Goal: Navigation & Orientation: Find specific page/section

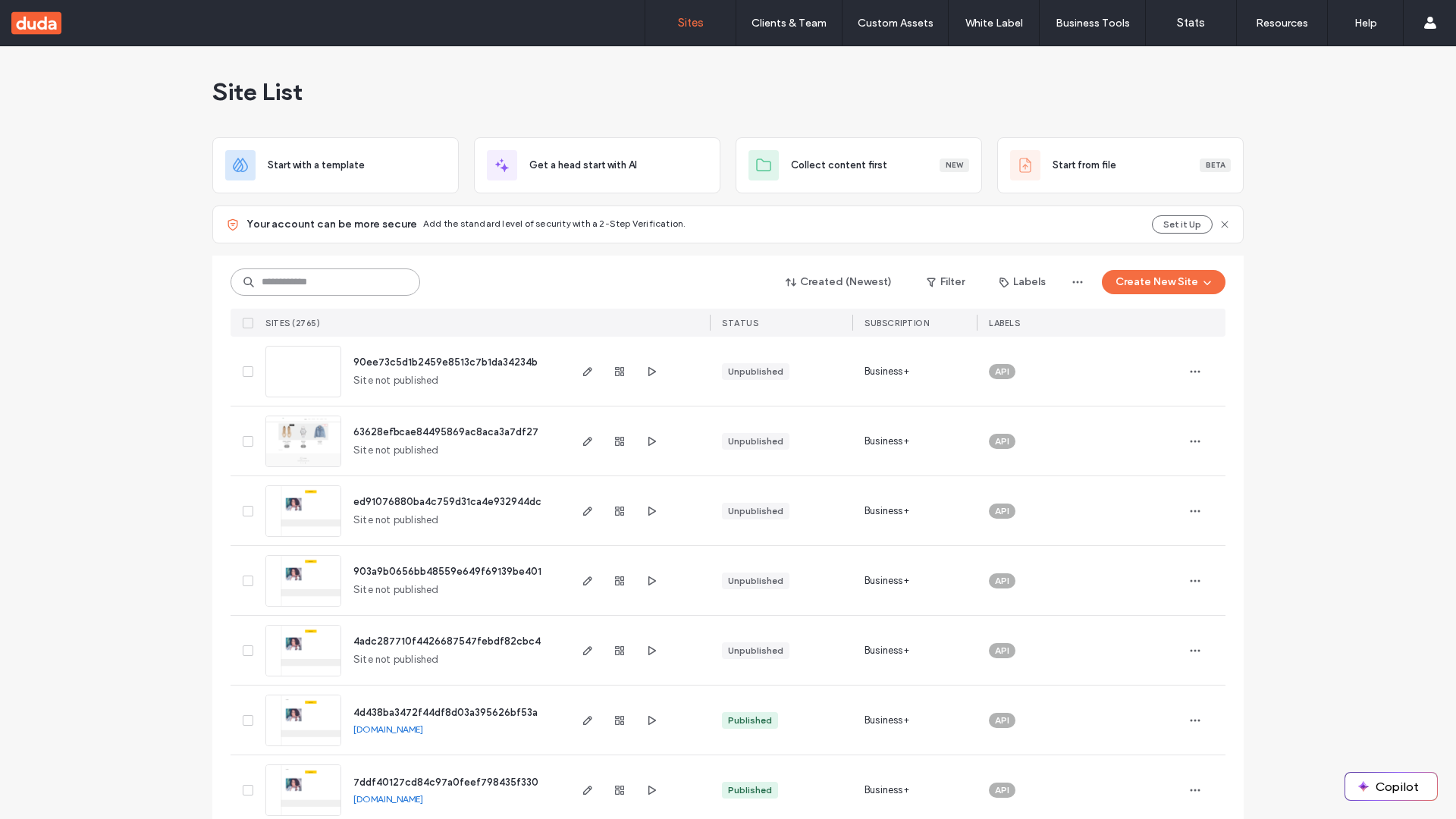
click at [320, 282] on input at bounding box center [325, 282] width 189 height 28
type input "**********"
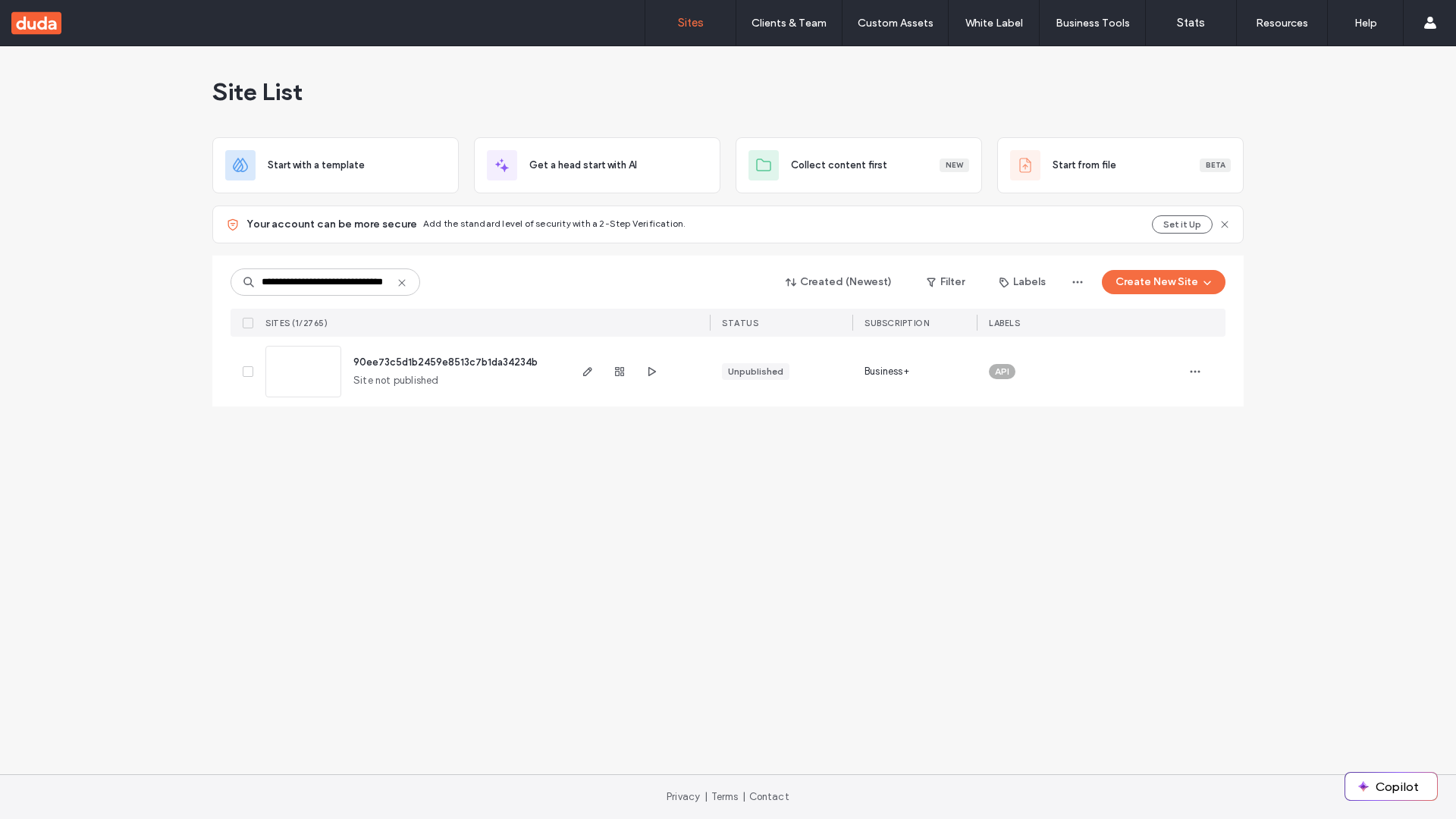
click at [446, 361] on span "90ee73c5d1b2459e8513c7b1da34234b" at bounding box center [445, 362] width 185 height 11
